Goal: Entertainment & Leisure: Consume media (video, audio)

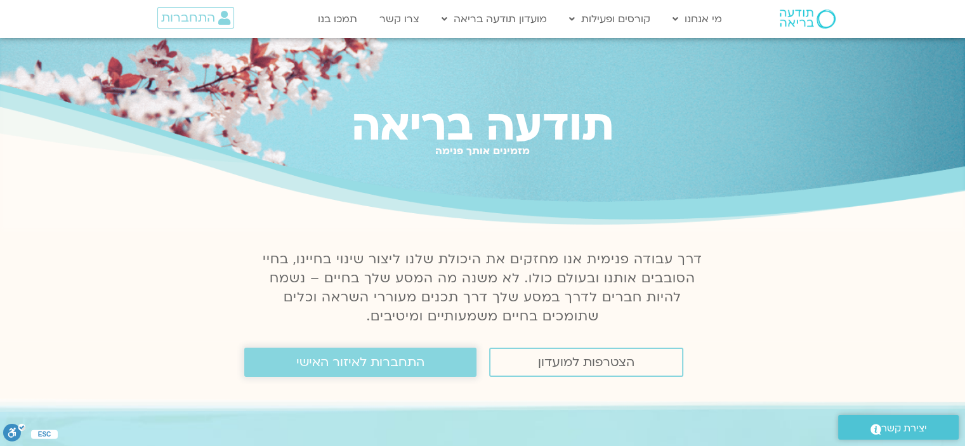
click at [396, 362] on span "התחברות לאיזור האישי" at bounding box center [360, 362] width 128 height 14
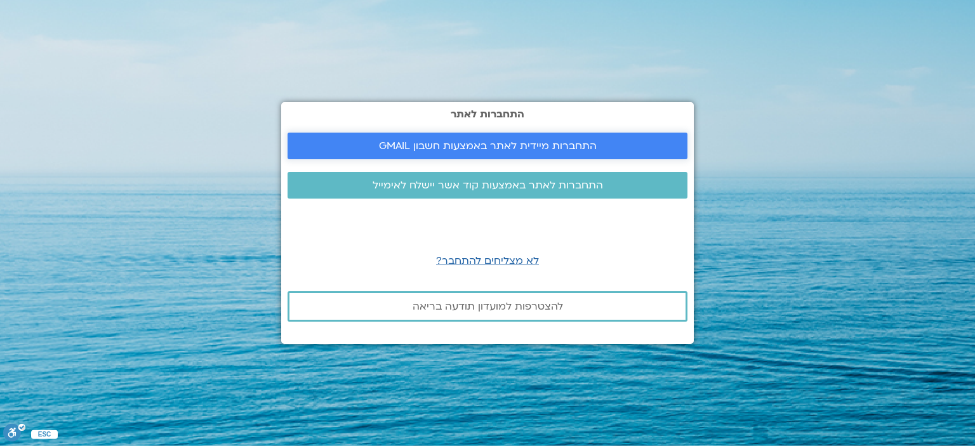
click at [477, 141] on span "התחברות מיידית לאתר באמצעות חשבון GMAIL" at bounding box center [488, 145] width 218 height 11
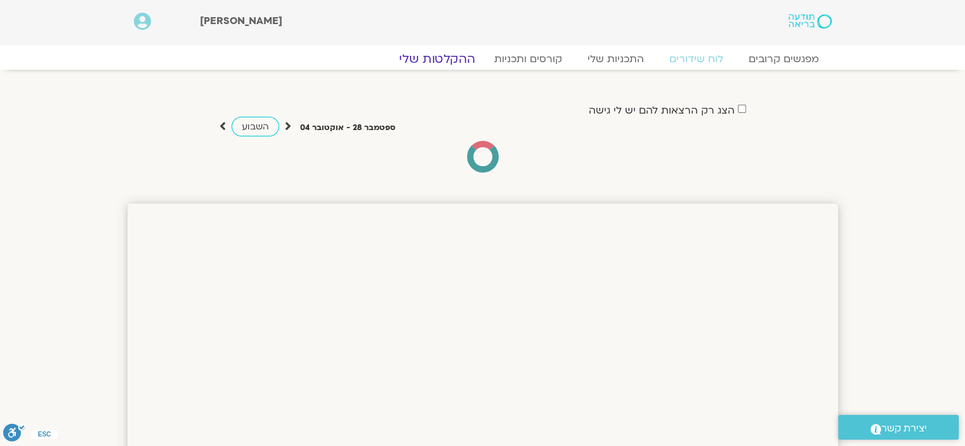
click at [457, 60] on link "ההקלטות שלי" at bounding box center [437, 58] width 107 height 15
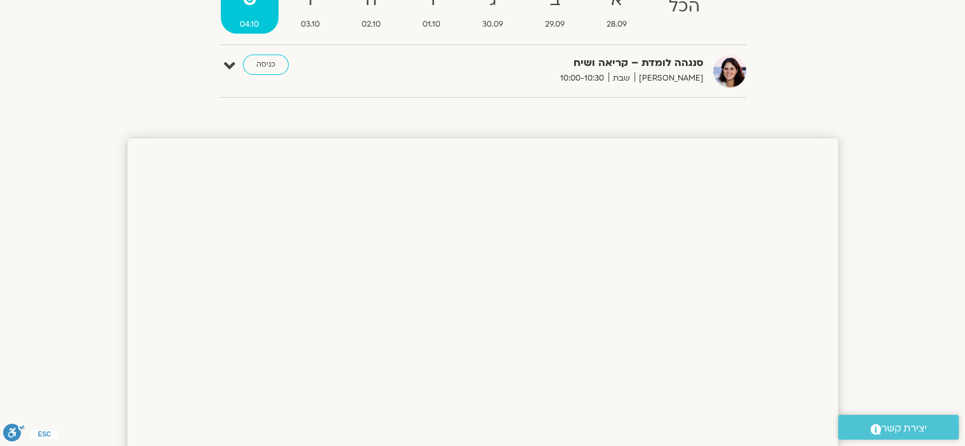
scroll to position [254, 0]
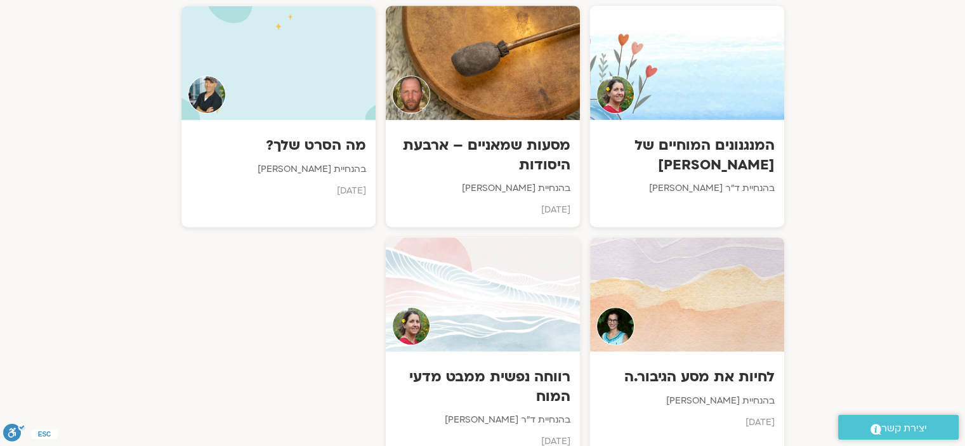
scroll to position [634, 0]
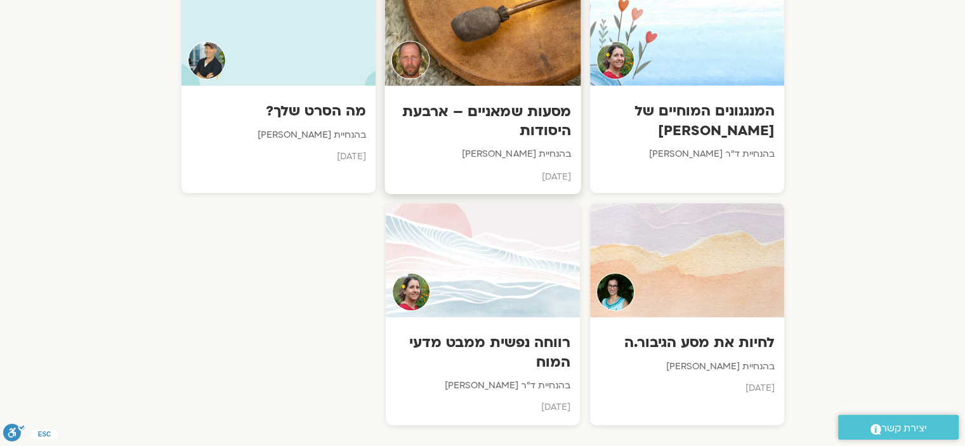
click at [488, 70] on div at bounding box center [482, 28] width 196 height 115
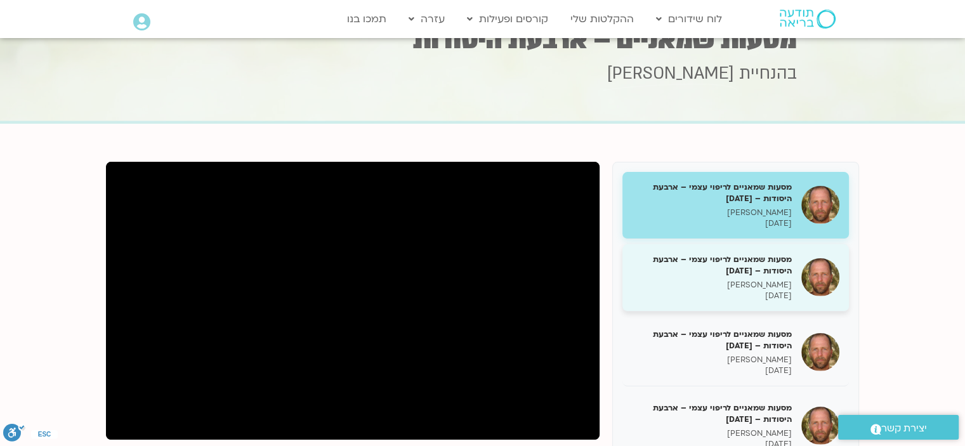
scroll to position [63, 0]
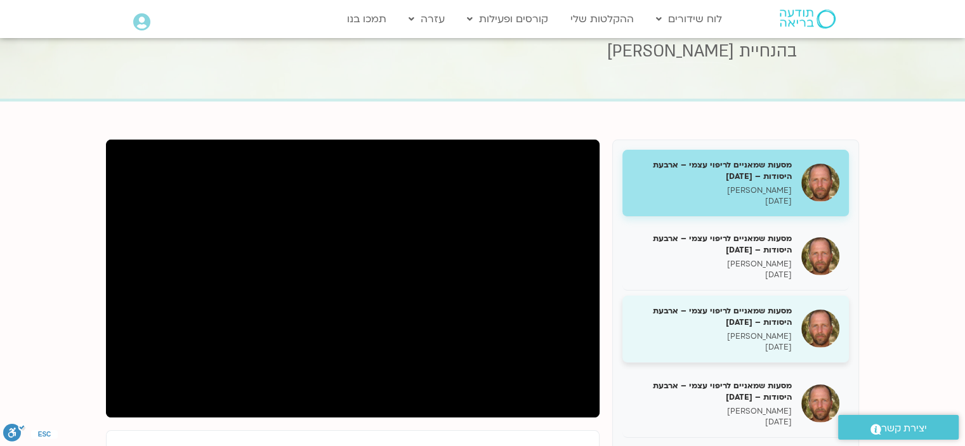
click at [733, 312] on h5 "מסעות שמאניים לריפוי עצמי – ארבעת היסודות – [DATE]" at bounding box center [712, 316] width 160 height 23
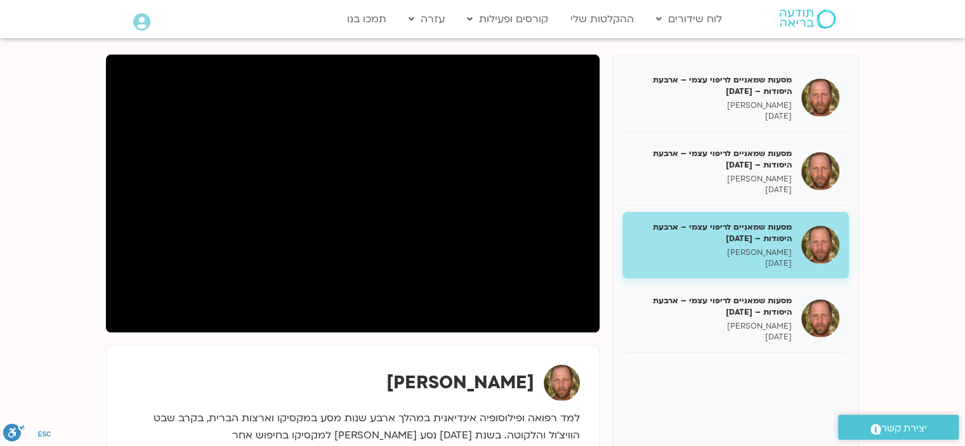
scroll to position [127, 0]
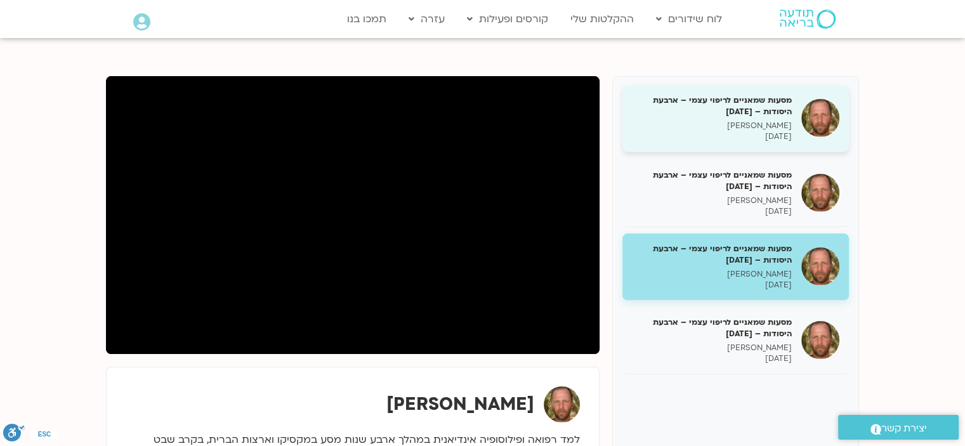
click at [737, 120] on div "מסעות שמאניים לריפוי עצמי – ארבעת היסודות – [DATE] [PERSON_NAME] [DATE]" at bounding box center [712, 119] width 160 height 48
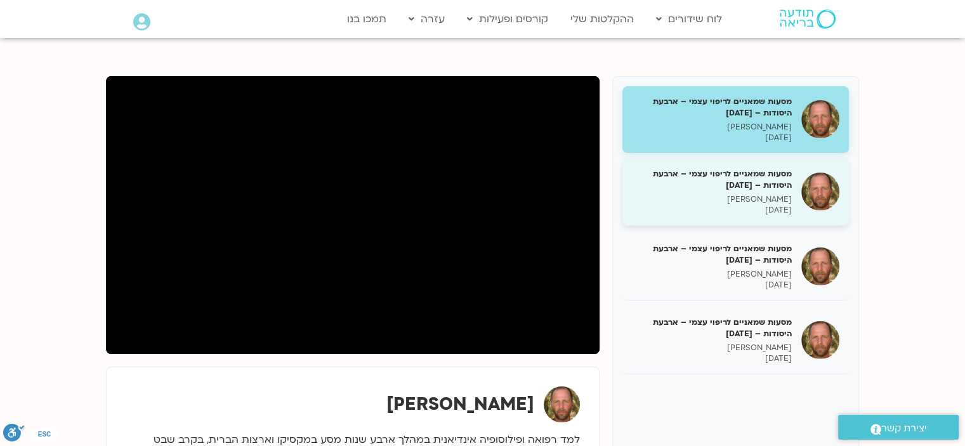
click at [728, 177] on h5 "מסעות שמאניים לריפוי עצמי – ארבעת היסודות – [DATE]" at bounding box center [712, 179] width 160 height 23
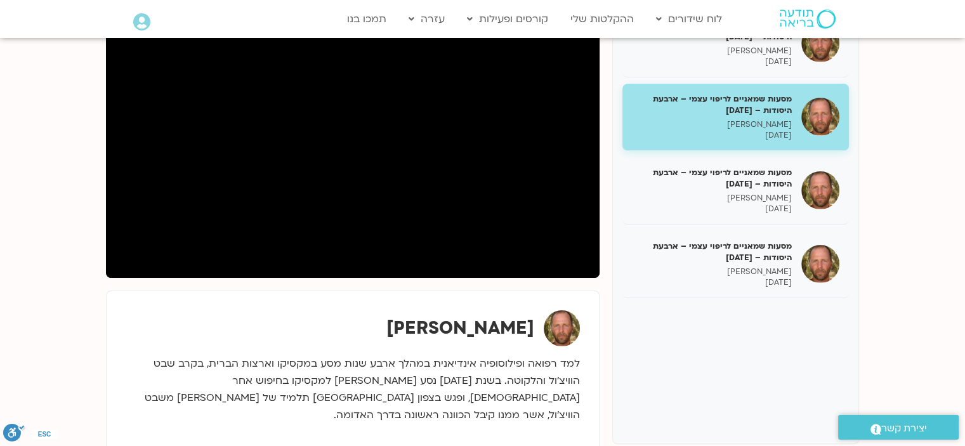
scroll to position [127, 0]
